Goal: Task Accomplishment & Management: Manage account settings

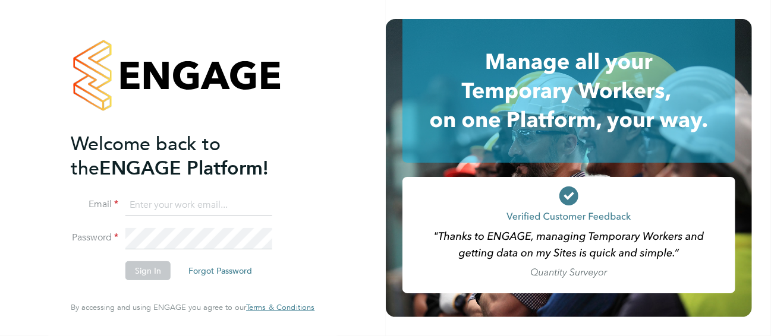
click at [167, 204] on input at bounding box center [198, 205] width 147 height 21
type input "[PERSON_NAME][EMAIL_ADDRESS][PERSON_NAME][PERSON_NAME][DOMAIN_NAME]"
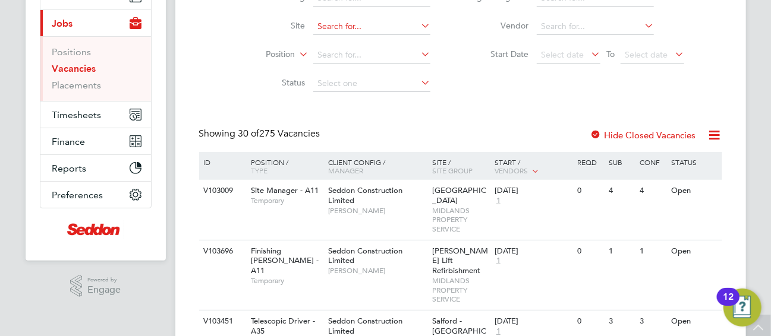
scroll to position [132, 0]
click at [92, 86] on link "Placements" at bounding box center [76, 84] width 49 height 11
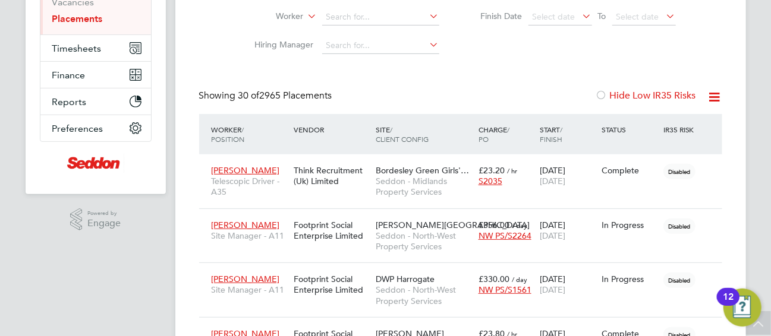
click at [715, 92] on icon at bounding box center [714, 97] width 15 height 15
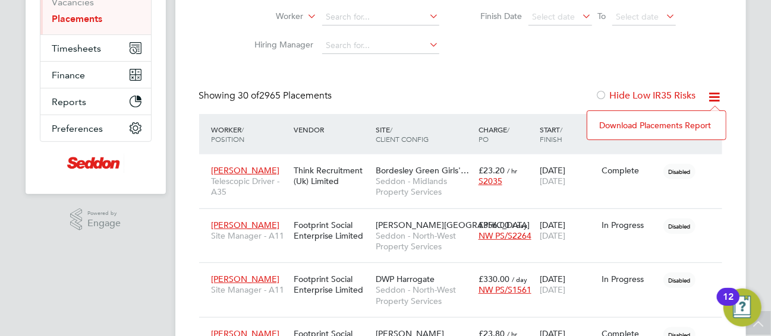
click at [671, 125] on li "Download Placements Report" at bounding box center [656, 125] width 127 height 17
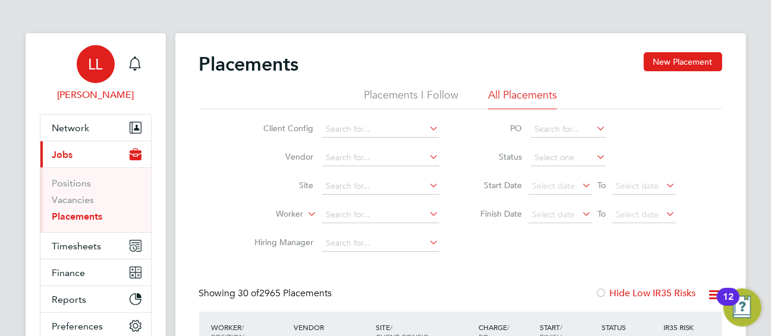
click at [95, 69] on span "LL" at bounding box center [96, 63] width 14 height 15
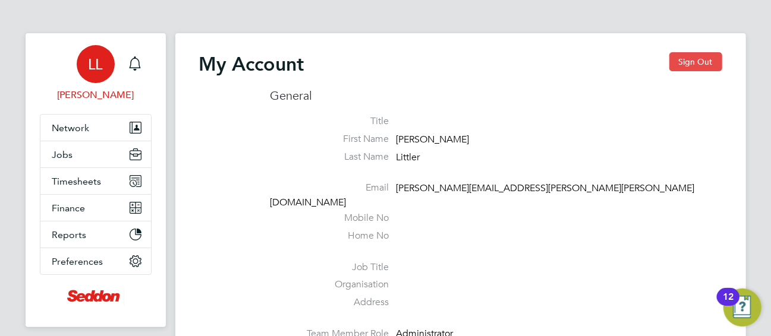
click at [690, 64] on button "Sign Out" at bounding box center [695, 61] width 53 height 19
